Goal: Information Seeking & Learning: Learn about a topic

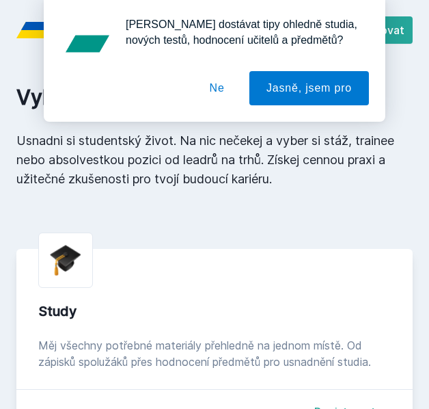
scroll to position [4, 0]
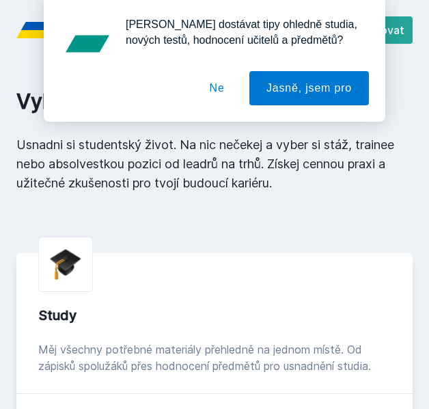
click at [217, 94] on button "Ne" at bounding box center [217, 88] width 49 height 34
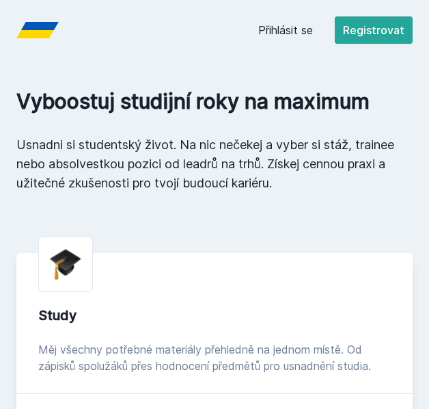
click at [284, 38] on div "Přihlásit se Registrovat" at bounding box center [335, 29] width 154 height 27
click at [286, 29] on link "Přihlásit se" at bounding box center [285, 30] width 55 height 16
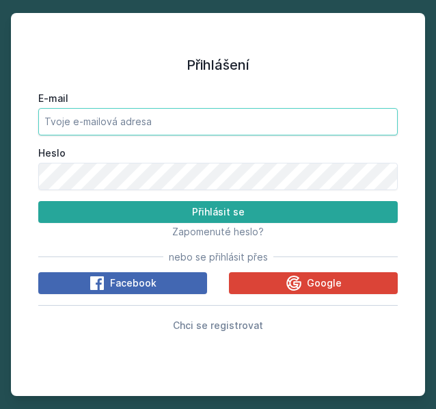
click at [106, 116] on input "E-mail" at bounding box center [217, 121] width 359 height 27
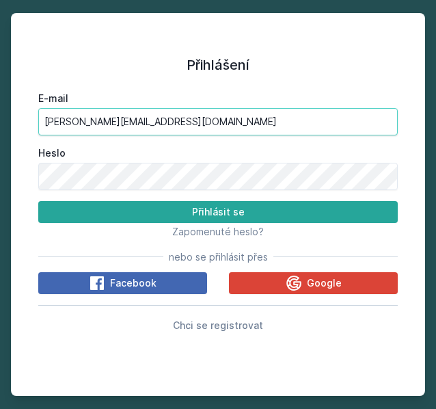
type input "[PERSON_NAME][EMAIL_ADDRESS][DOMAIN_NAME]"
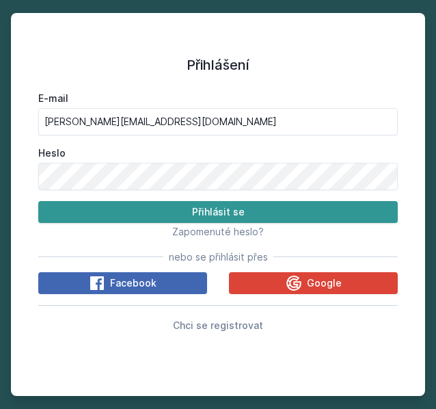
click at [151, 208] on button "Přihlásit se" at bounding box center [217, 212] width 359 height 22
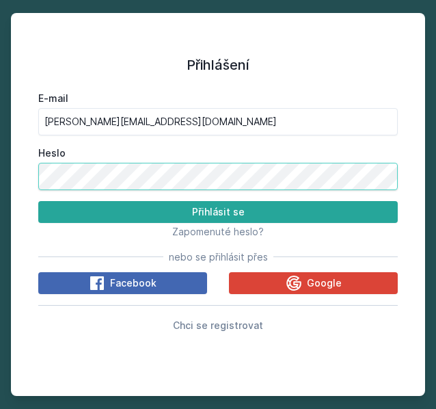
click at [0, 144] on html "Přihlášení E-mail [PERSON_NAME][EMAIL_ADDRESS][DOMAIN_NAME] Heslo Přihlásit se …" at bounding box center [218, 204] width 436 height 409
click at [38, 201] on button "Přihlásit se" at bounding box center [217, 212] width 359 height 22
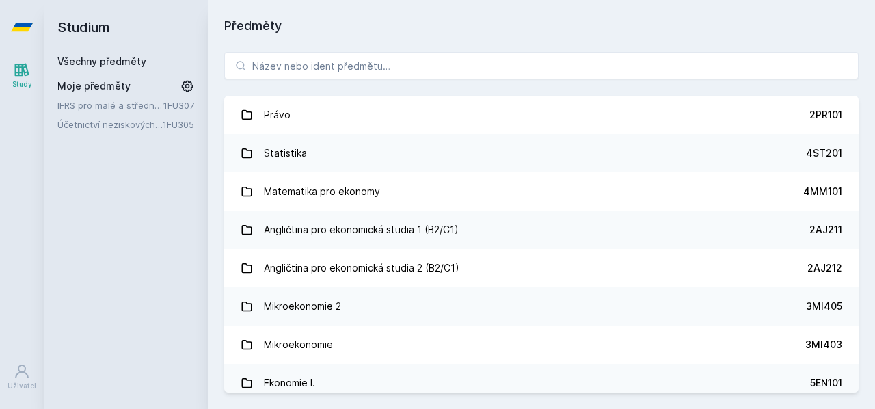
click at [90, 114] on div "IFRS pro malé a střední podniky (SME) 1FU307 Účetnictví neziskových organizací …" at bounding box center [125, 114] width 137 height 33
click at [96, 106] on link "IFRS pro malé a střední podniky (SME)" at bounding box center [110, 105] width 106 height 14
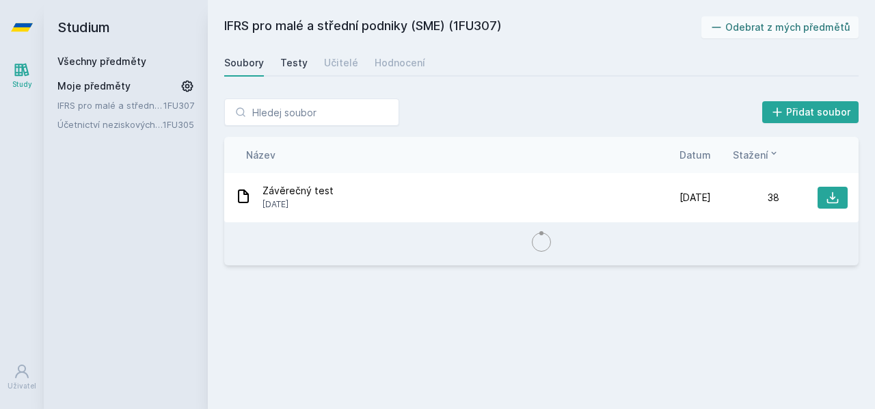
click at [295, 69] on div "Testy" at bounding box center [293, 63] width 27 height 14
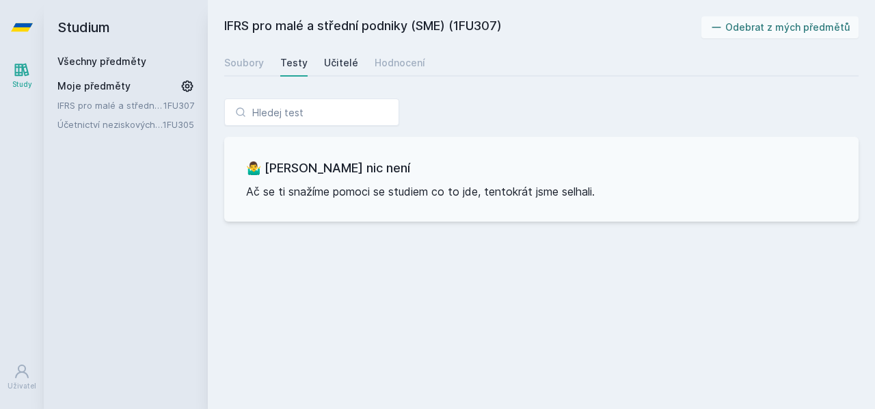
click at [339, 66] on div "Učitelé" at bounding box center [341, 63] width 34 height 14
